Goal: Task Accomplishment & Management: Use online tool/utility

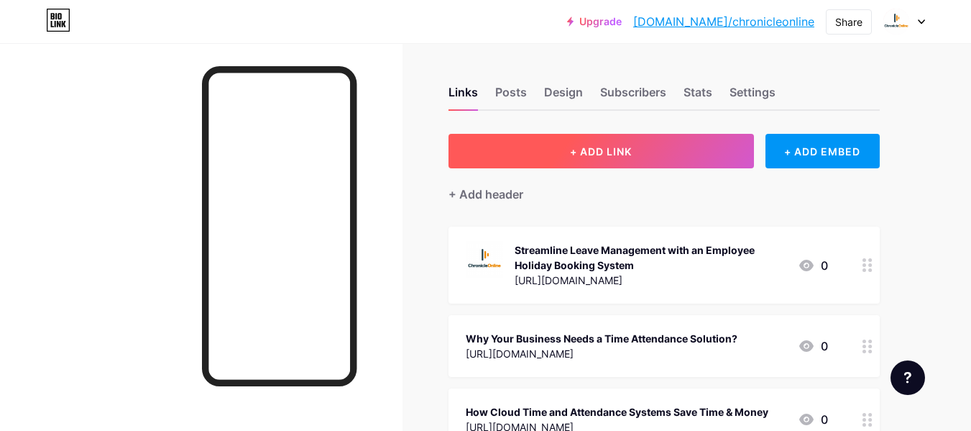
click at [616, 142] on button "+ ADD LINK" at bounding box center [602, 151] width 306 height 35
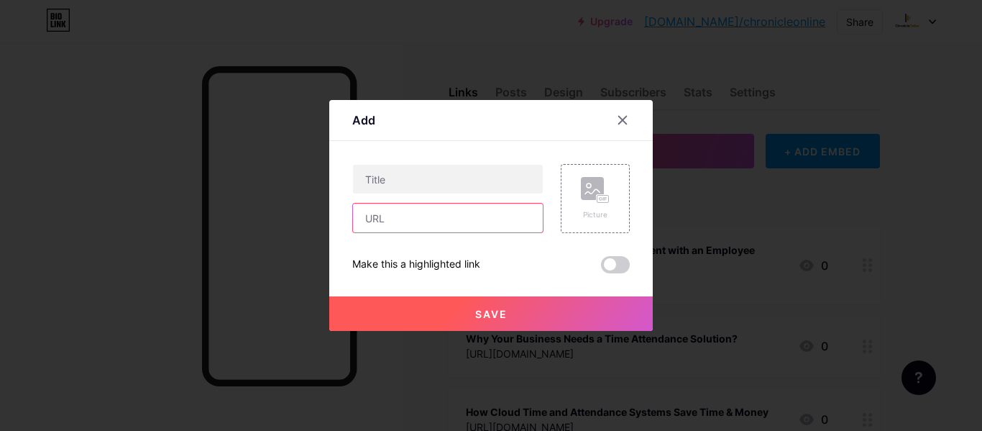
click at [448, 215] on input "text" at bounding box center [448, 217] width 190 height 29
paste input "[URL][DOMAIN_NAME]"
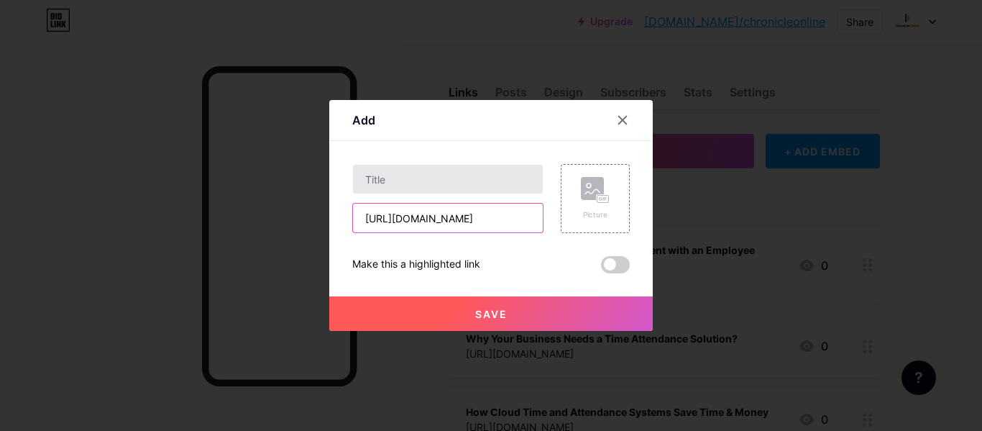
scroll to position [0, 132]
type input "[URL][DOMAIN_NAME]"
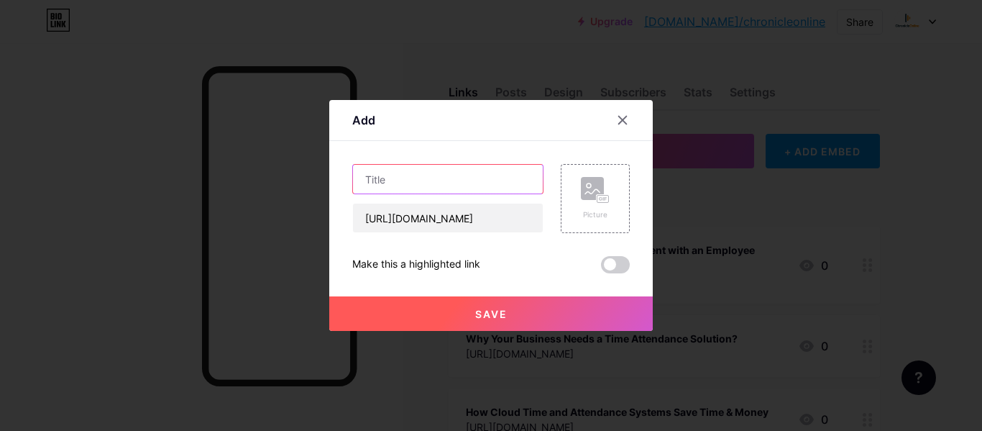
scroll to position [0, 0]
drag, startPoint x: 431, startPoint y: 181, endPoint x: 426, endPoint y: 157, distance: 24.8
click at [430, 181] on input "text" at bounding box center [448, 179] width 190 height 29
click at [416, 189] on input "text" at bounding box center [448, 179] width 190 height 29
paste input "Understanding the Flexi Time System: A Smarter Way to Work"
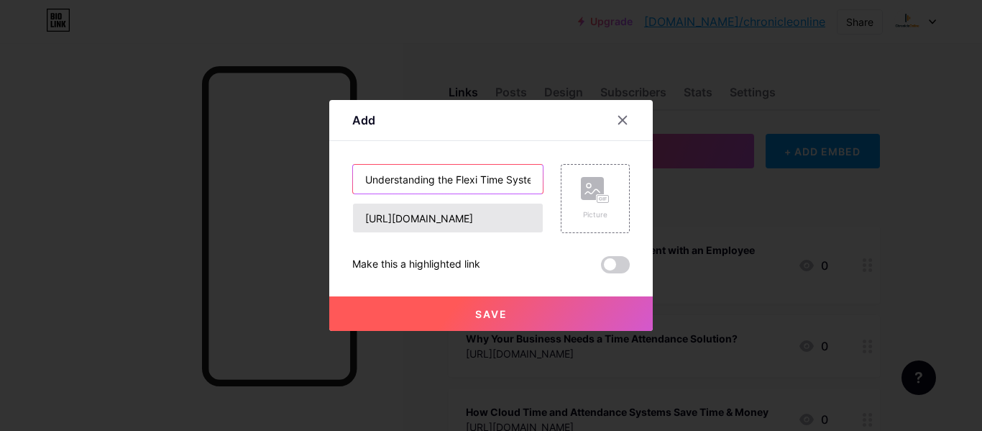
scroll to position [0, 128]
type input "Understanding the Flexi Time System: A Smarter Way to Work"
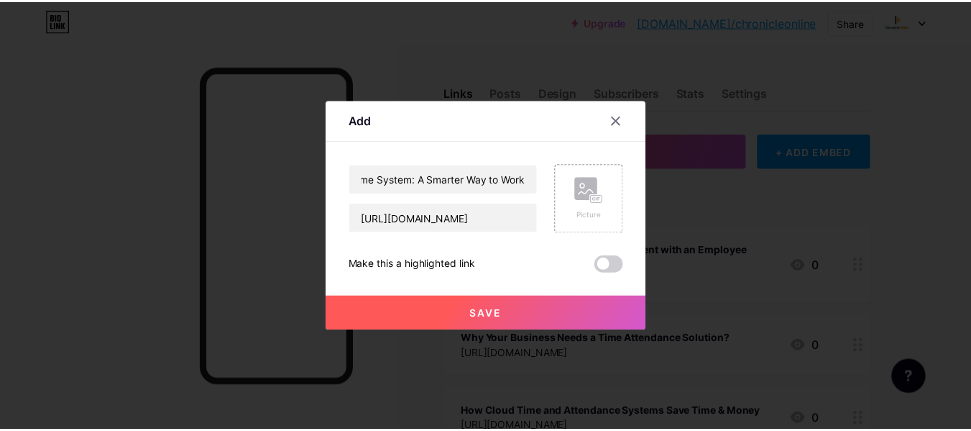
scroll to position [0, 0]
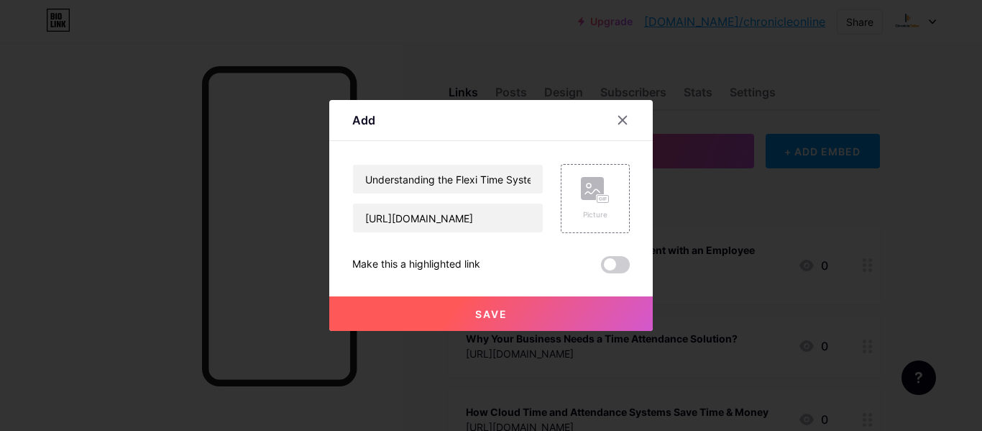
click at [618, 266] on span at bounding box center [615, 264] width 29 height 17
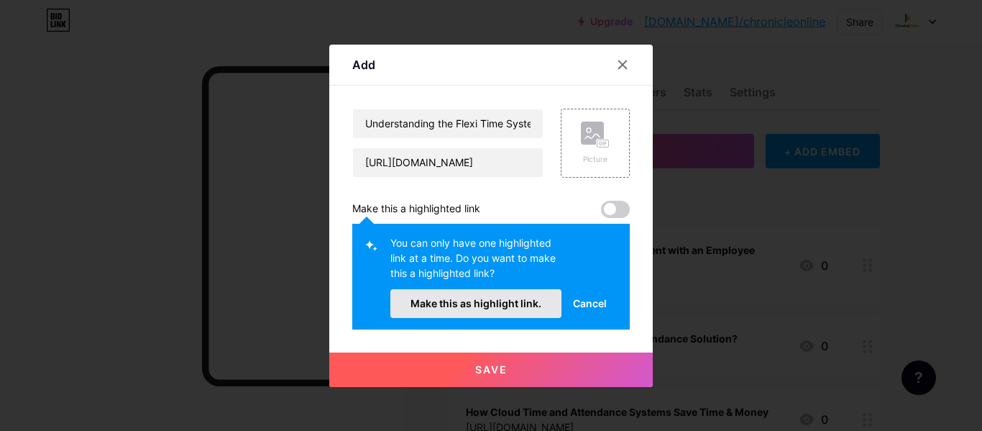
click at [501, 303] on span "Make this as highlight link." at bounding box center [476, 303] width 131 height 12
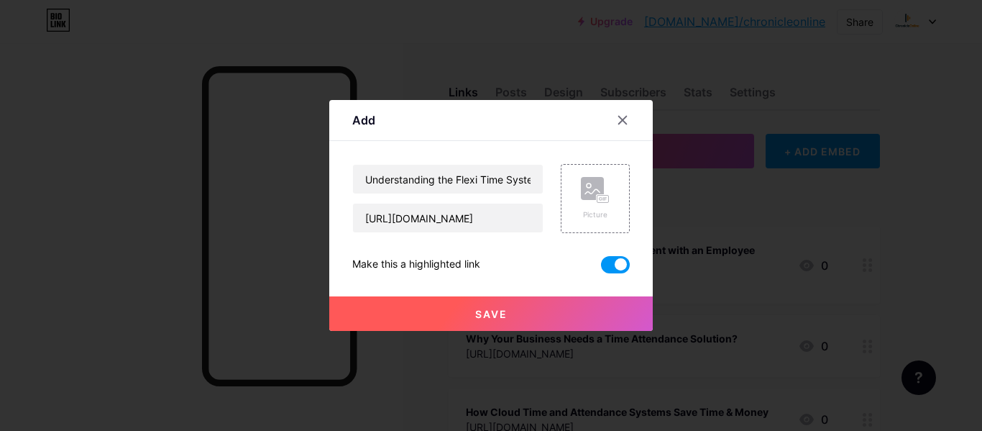
click at [514, 312] on button "Save" at bounding box center [491, 313] width 324 height 35
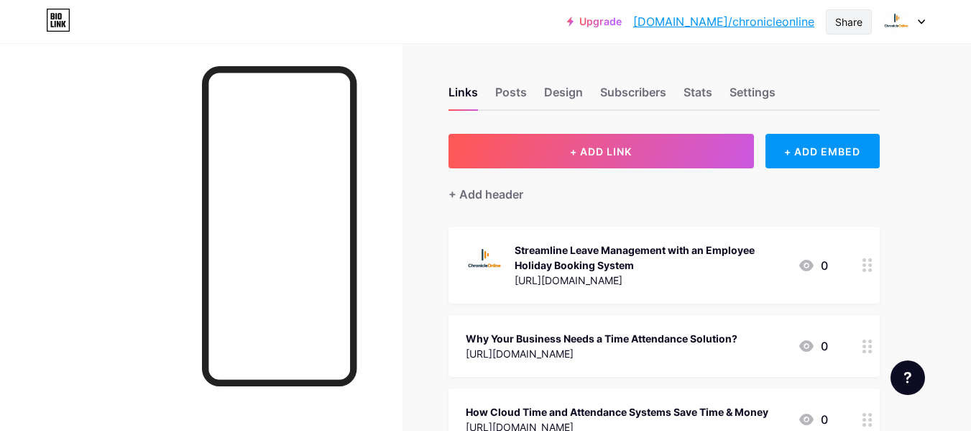
click at [851, 24] on div "Share" at bounding box center [848, 21] width 27 height 15
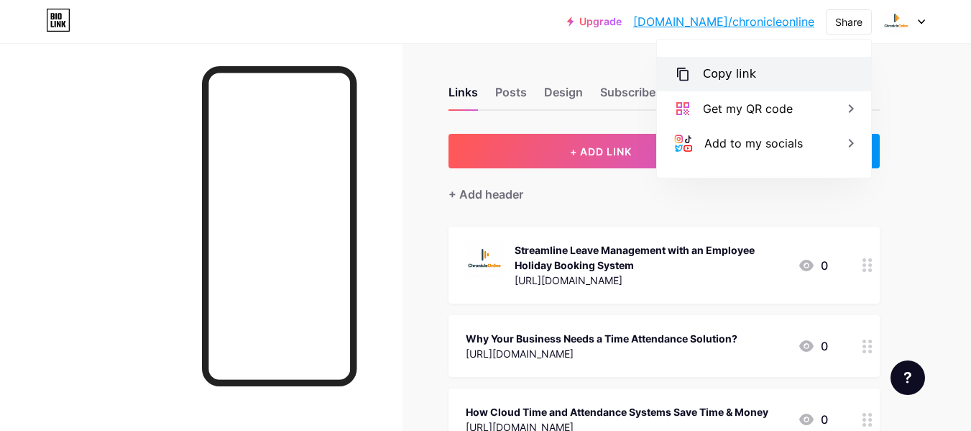
click at [717, 77] on div "Copy link" at bounding box center [729, 73] width 53 height 17
click at [743, 74] on div "Copy link" at bounding box center [729, 73] width 53 height 17
